Goal: Task Accomplishment & Management: Use online tool/utility

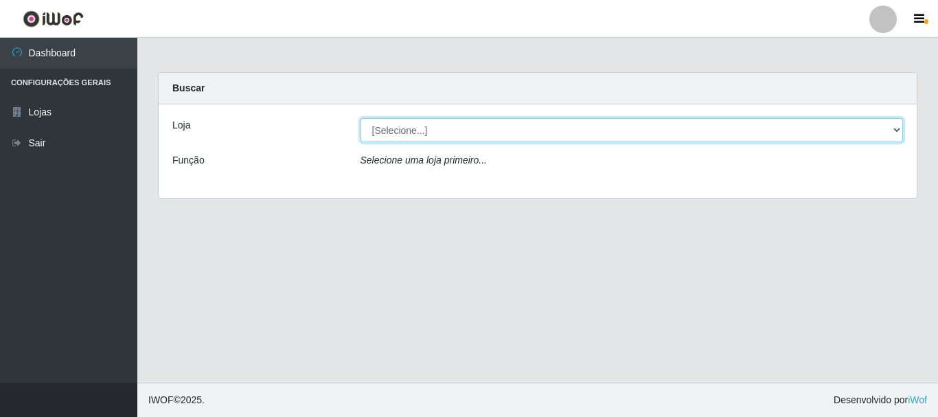
click at [897, 128] on select "[Selecione...] [GEOGRAPHIC_DATA] [GEOGRAPHIC_DATA]" at bounding box center [631, 130] width 543 height 24
select select "64"
click at [360, 118] on select "[Selecione...] [GEOGRAPHIC_DATA] [GEOGRAPHIC_DATA]" at bounding box center [631, 130] width 543 height 24
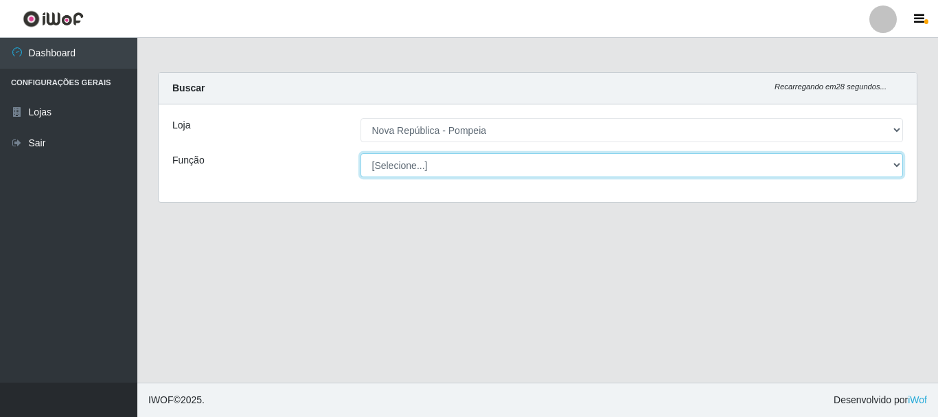
click at [889, 158] on select "[Selecione...] Balconista Operador de Caixa Recepcionista Repositor" at bounding box center [631, 165] width 543 height 24
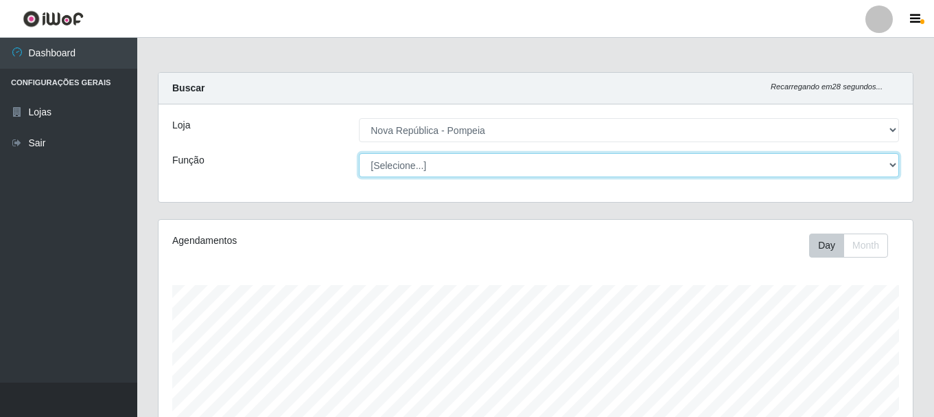
scroll to position [285, 754]
select select "22"
click at [359, 153] on select "[Selecione...] Balconista Operador de Caixa Recepcionista Repositor" at bounding box center [629, 165] width 540 height 24
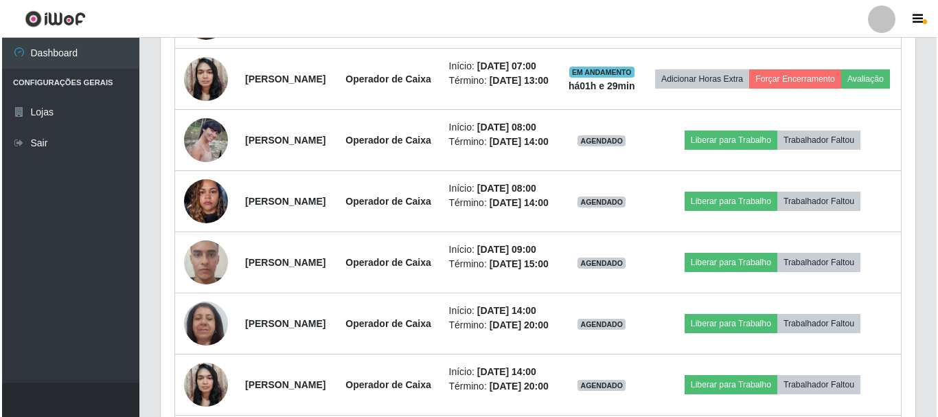
scroll to position [577, 0]
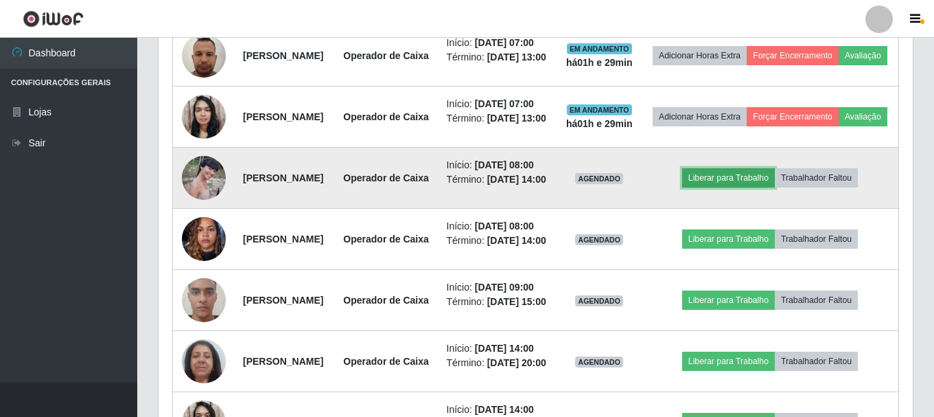
click at [774, 187] on button "Liberar para Trabalho" at bounding box center [728, 177] width 93 height 19
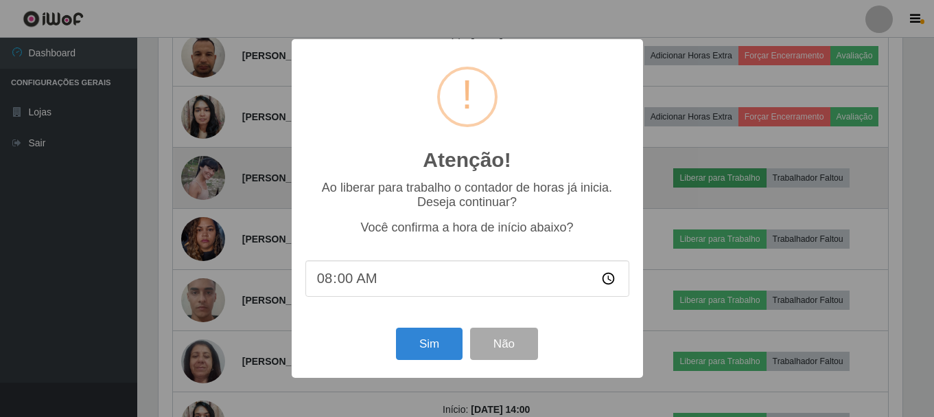
scroll to position [285, 747]
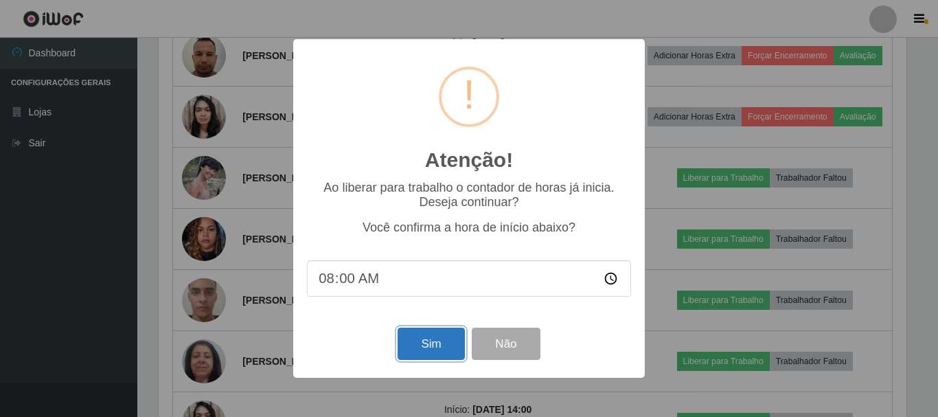
click at [452, 346] on button "Sim" at bounding box center [430, 343] width 67 height 32
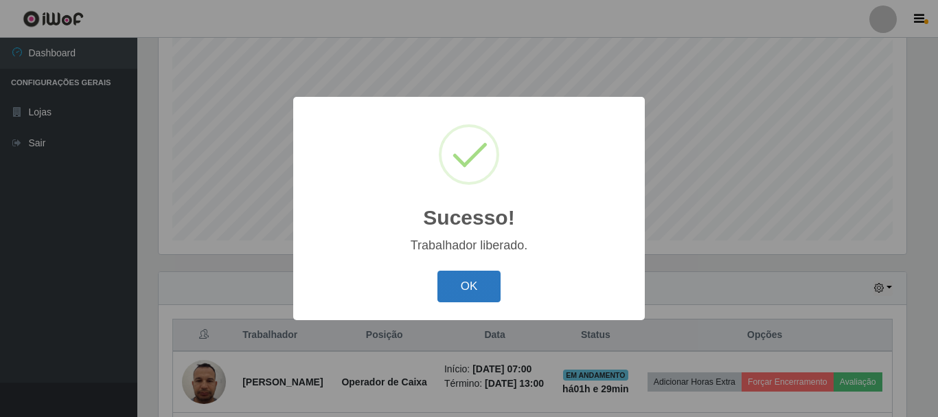
click at [480, 288] on button "OK" at bounding box center [469, 286] width 64 height 32
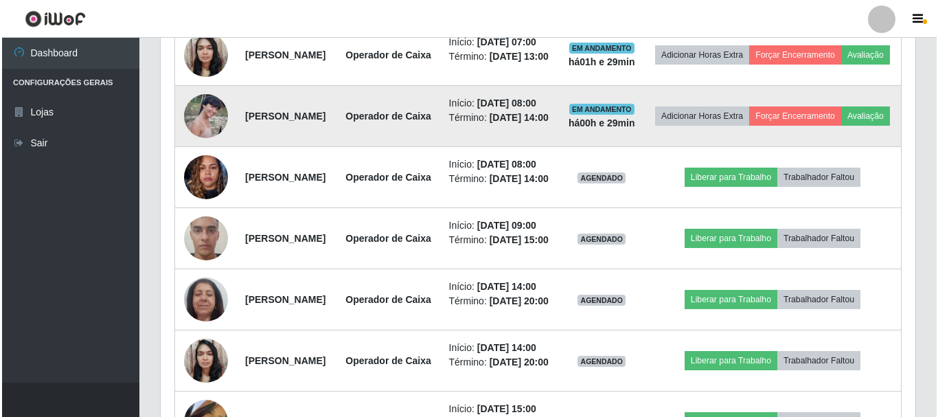
scroll to position [662, 0]
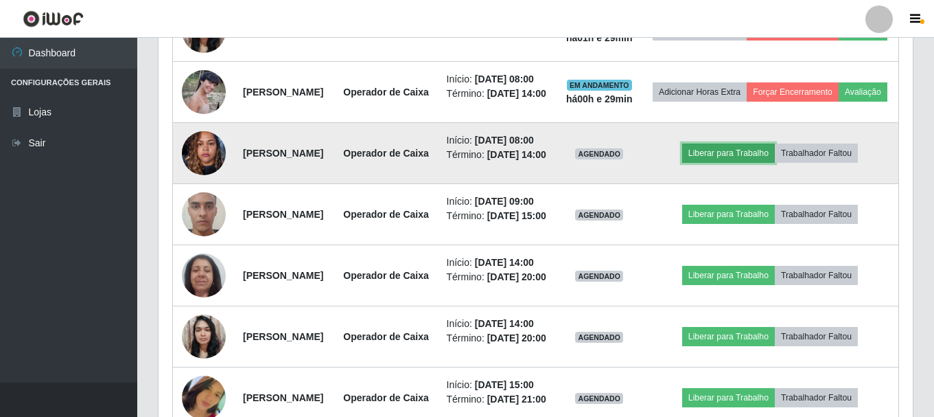
click at [759, 163] on button "Liberar para Trabalho" at bounding box center [728, 152] width 93 height 19
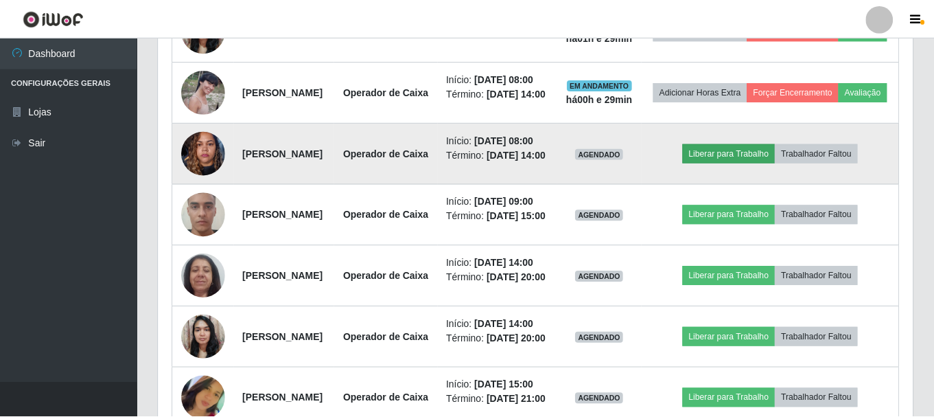
scroll to position [285, 747]
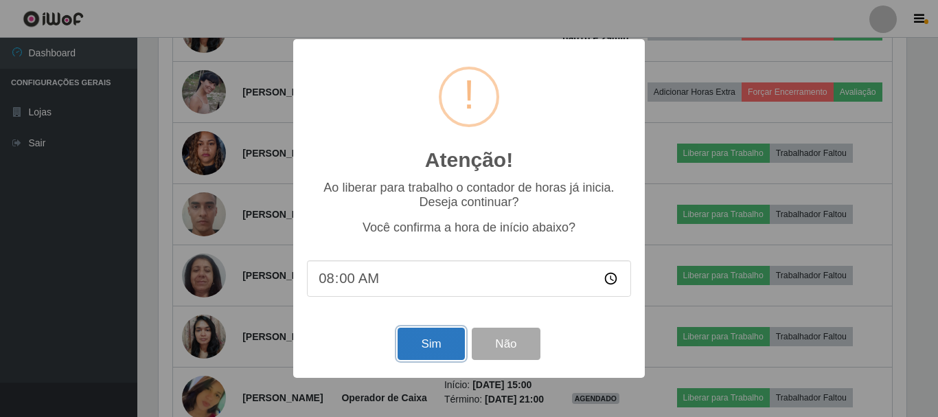
click at [430, 353] on button "Sim" at bounding box center [430, 343] width 67 height 32
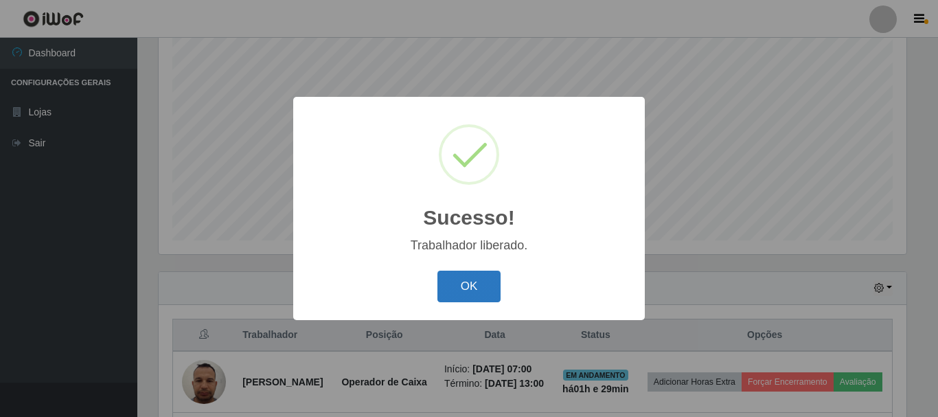
click at [461, 276] on button "OK" at bounding box center [469, 286] width 64 height 32
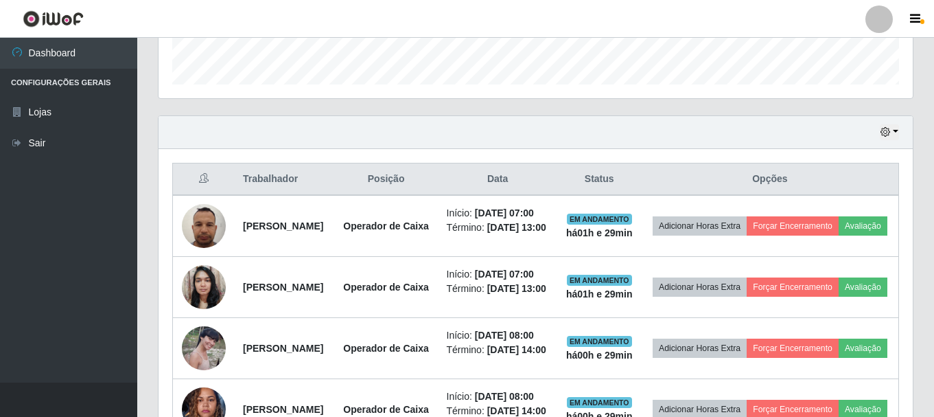
scroll to position [388, 0]
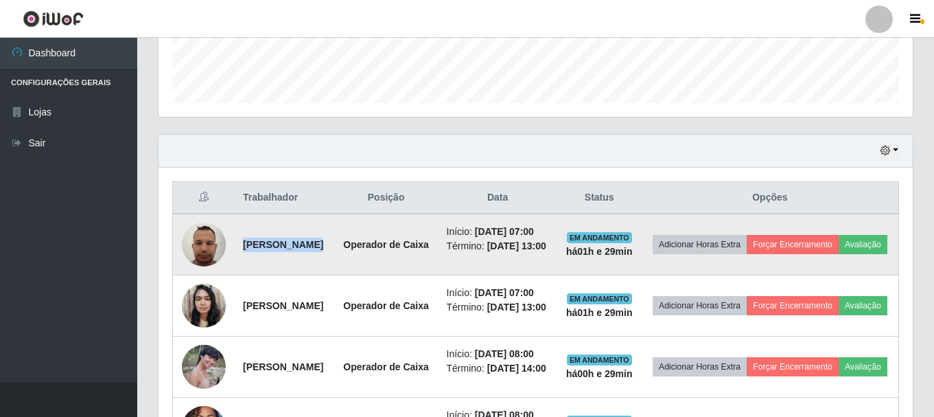
drag, startPoint x: 243, startPoint y: 260, endPoint x: 415, endPoint y: 249, distance: 171.9
click at [415, 249] on tr "[PERSON_NAME] Operador de Caixa Início: [DATE] 07:00 Término: [DATE] 13:00 EM A…" at bounding box center [536, 244] width 726 height 62
copy strong "[PERSON_NAME]"
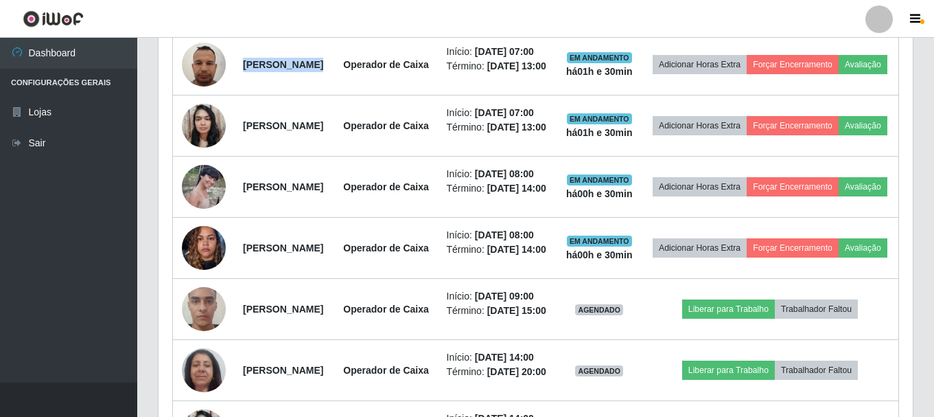
scroll to position [800, 0]
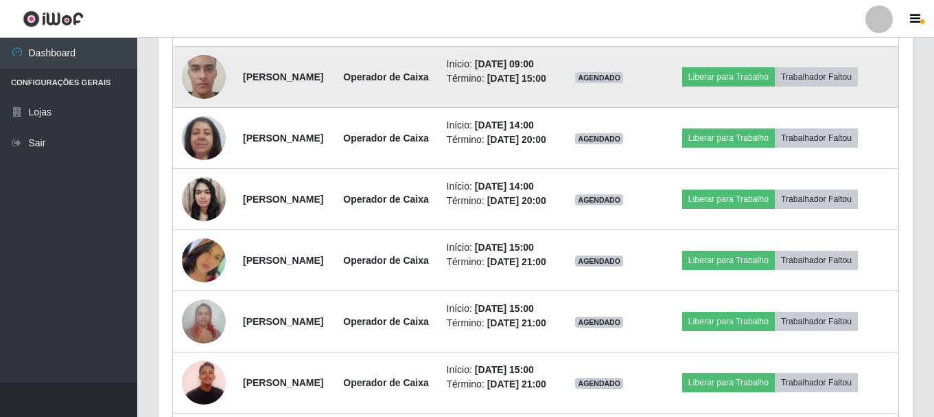
click at [200, 116] on img at bounding box center [204, 77] width 44 height 78
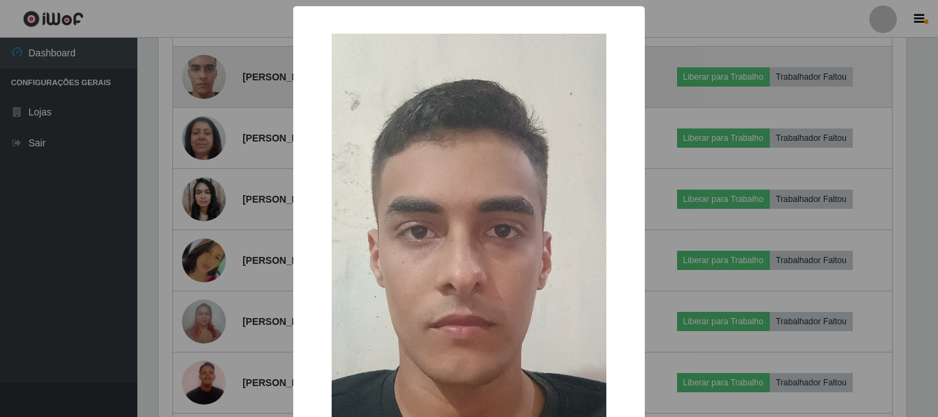
click at [200, 197] on div "× OK Cancel" at bounding box center [469, 208] width 938 height 417
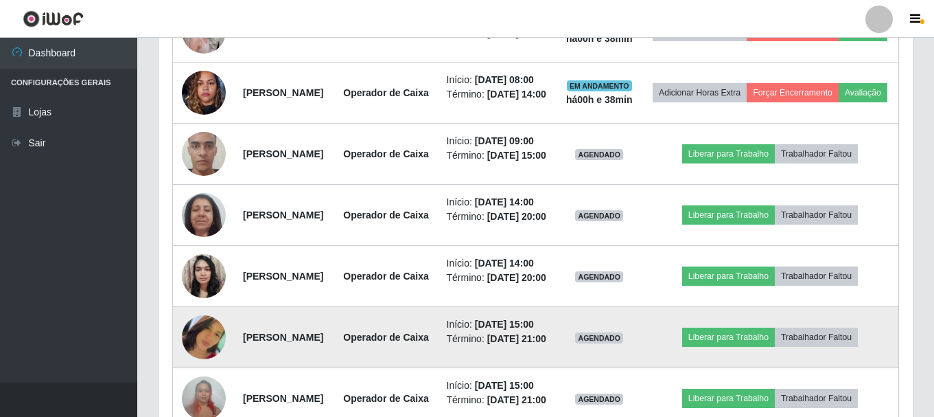
scroll to position [714, 0]
